Goal: Obtain resource: Download file/media

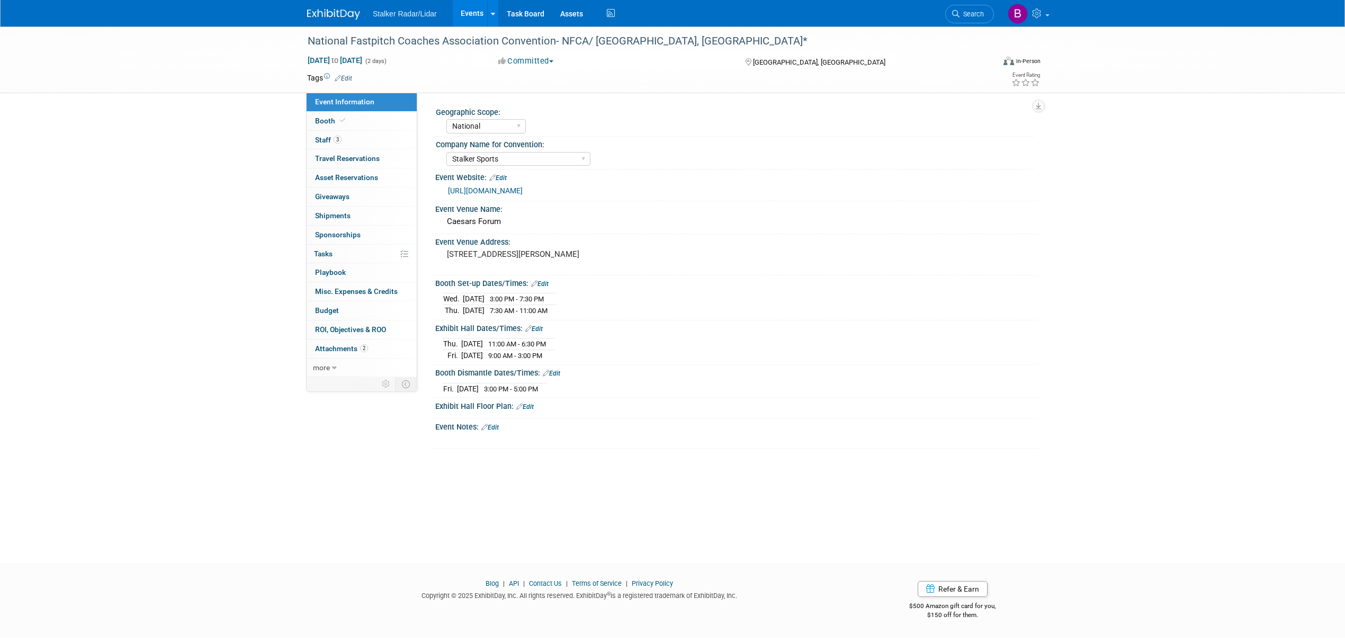
select select "National"
select select "Stalker Sports"
click at [961, 16] on span "Search" at bounding box center [972, 14] width 24 height 8
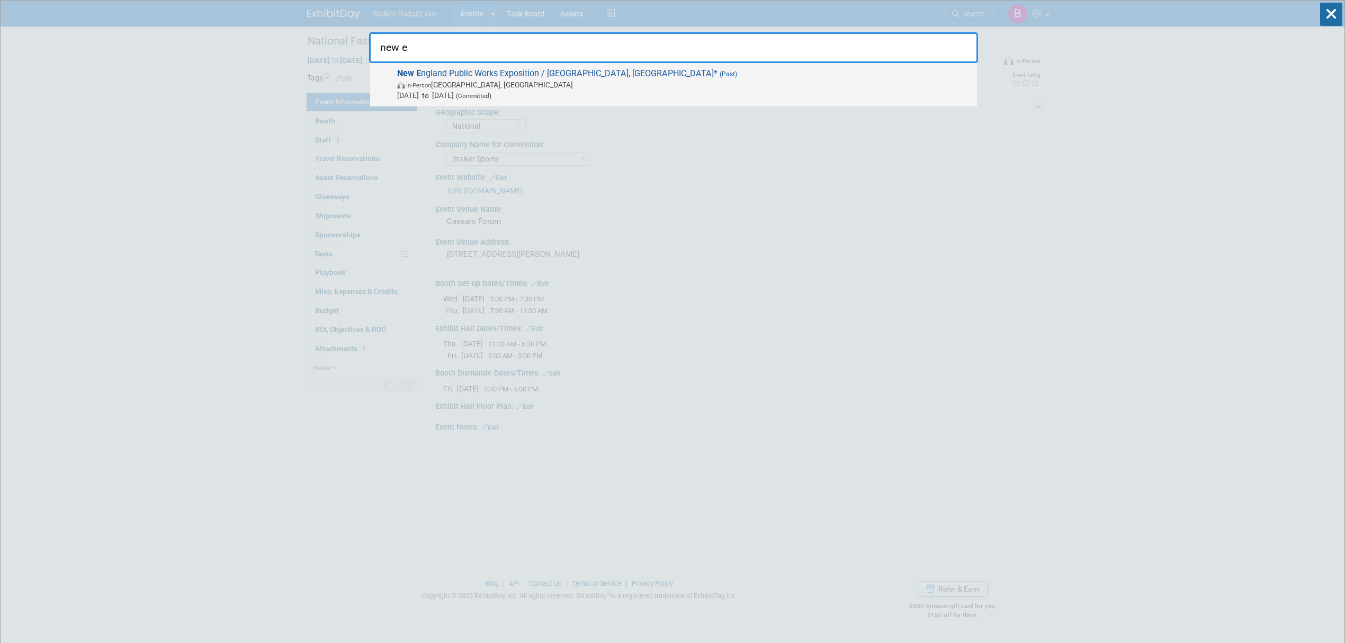
type input "new e"
click at [538, 79] on span "New E ngland Public Works Exposition / [GEOGRAPHIC_DATA], [GEOGRAPHIC_DATA]* (P…" at bounding box center [683, 84] width 578 height 32
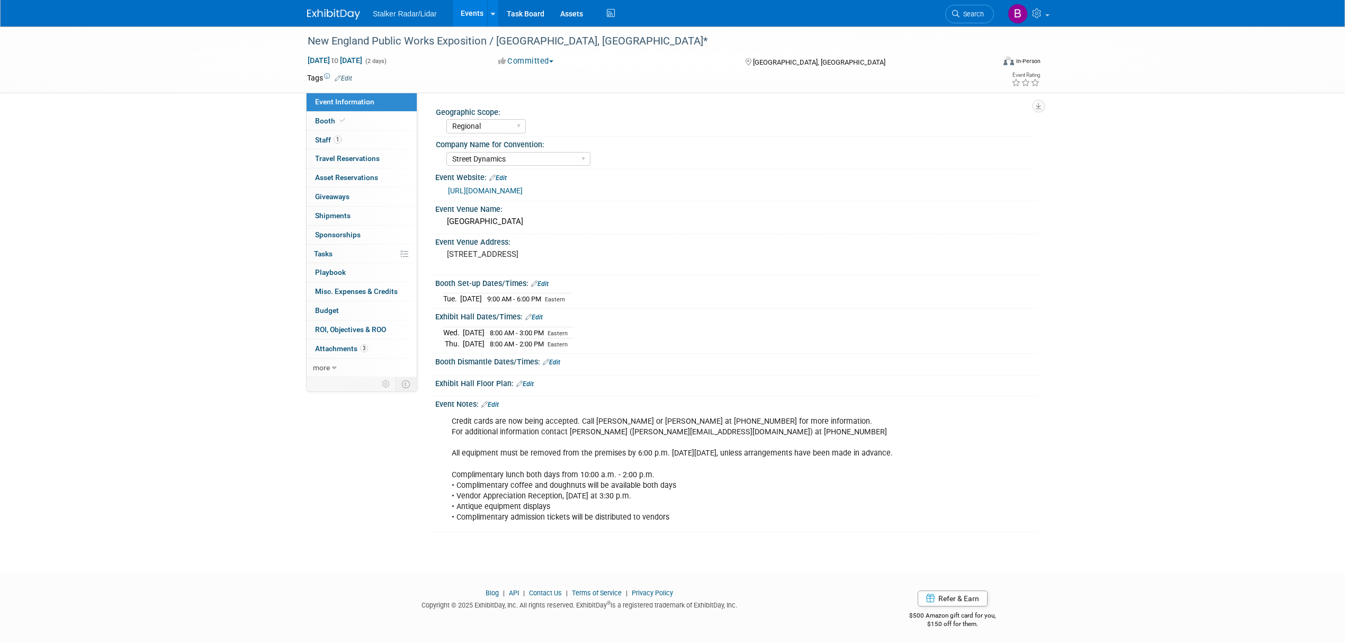
select select "Regional"
select select "Street Dynamics"
click at [347, 353] on span "Attachments 3" at bounding box center [341, 348] width 53 height 8
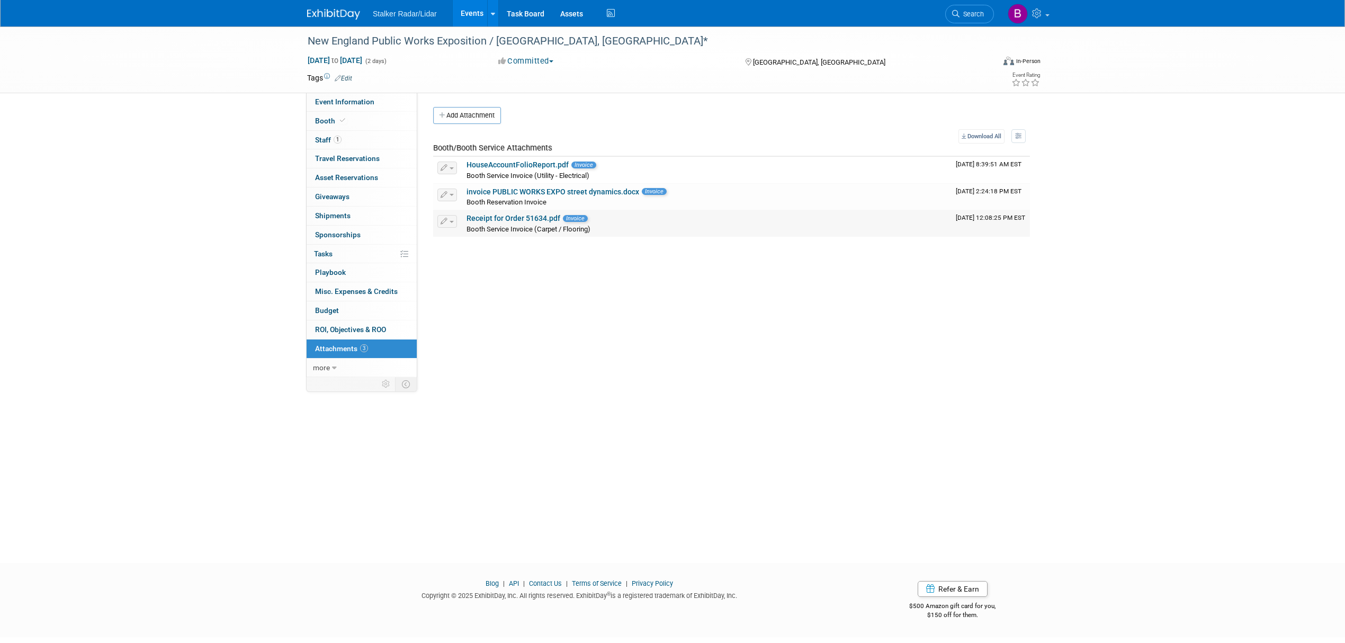
click at [487, 222] on link "Receipt for Order 51634.pdf" at bounding box center [514, 218] width 94 height 8
click at [517, 193] on link "invoice PUBLIC WORKS EXPO street dynamics.docx" at bounding box center [553, 191] width 173 height 8
click at [522, 166] on link "HouseAccountFolioReport.pdf" at bounding box center [518, 164] width 102 height 8
click at [353, 115] on link "Booth" at bounding box center [362, 121] width 110 height 19
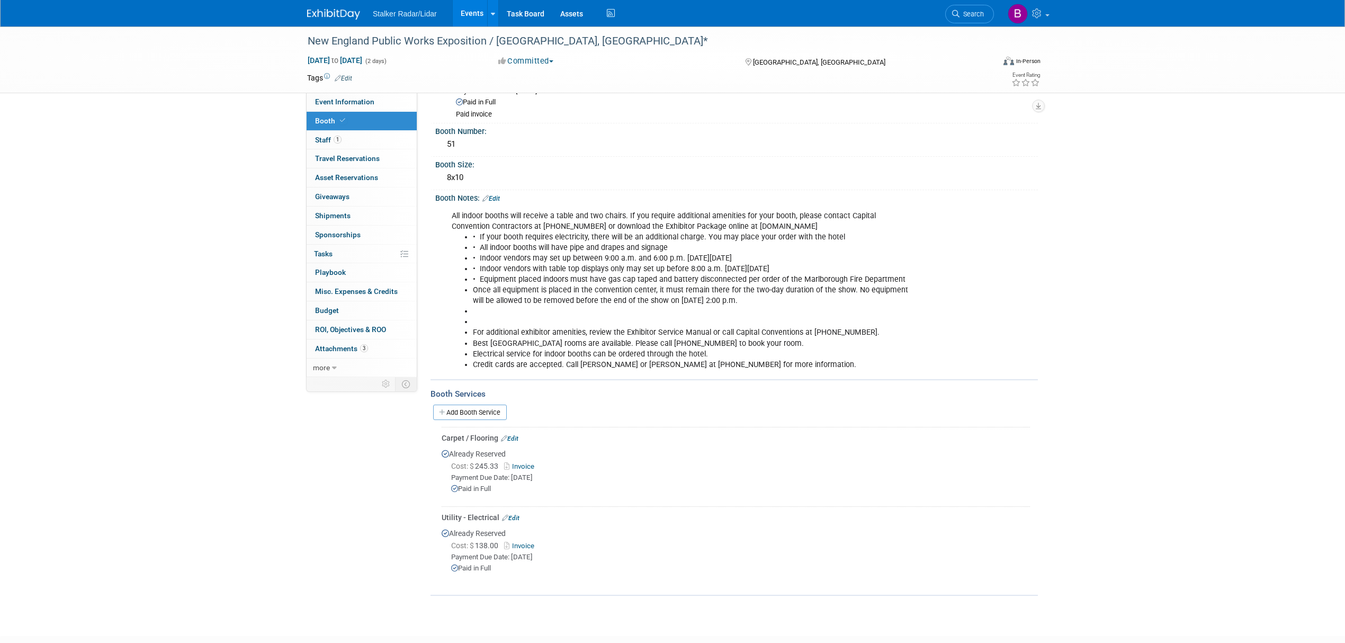
scroll to position [157, 0]
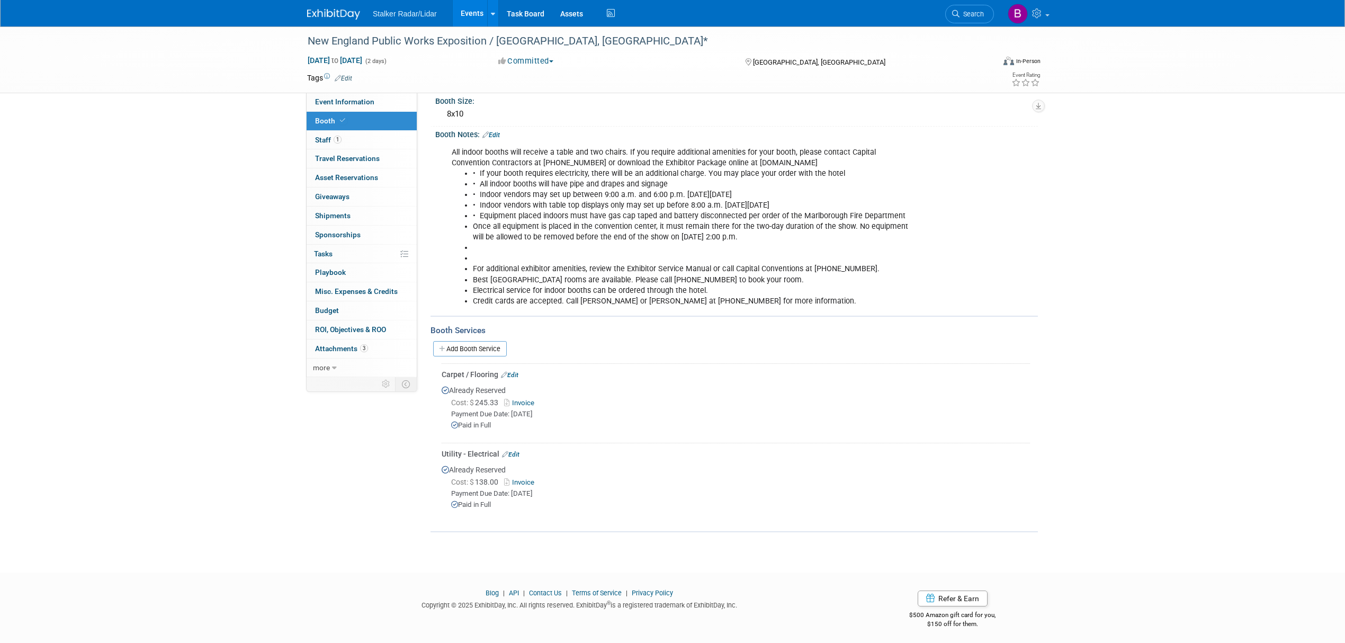
click at [528, 399] on link "Invoice" at bounding box center [521, 403] width 34 height 8
click at [355, 344] on link "3 Attachments 3" at bounding box center [362, 348] width 110 height 19
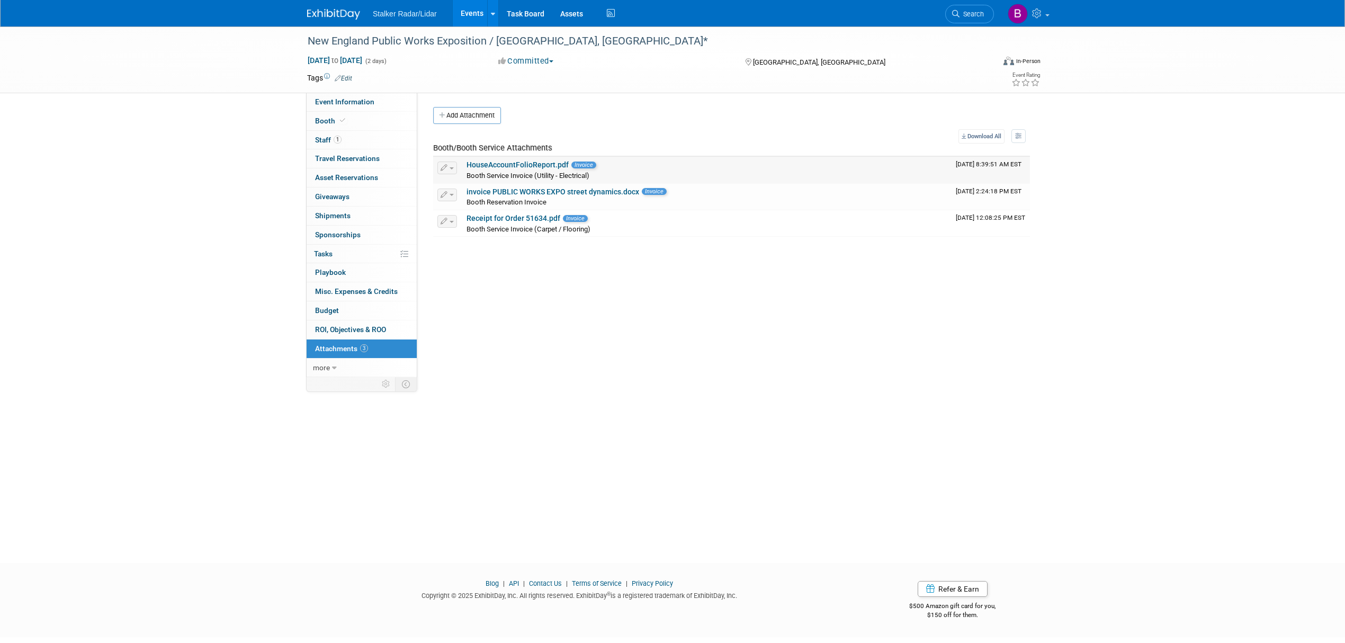
click at [499, 169] on link "HouseAccountFolioReport.pdf" at bounding box center [518, 164] width 102 height 8
click at [534, 164] on link "HouseAccountFolioReport.pdf" at bounding box center [518, 164] width 102 height 8
click at [362, 101] on span "Event Information" at bounding box center [344, 101] width 59 height 8
select select "Regional"
select select "Street Dynamics"
